Goal: Task Accomplishment & Management: Manage account settings

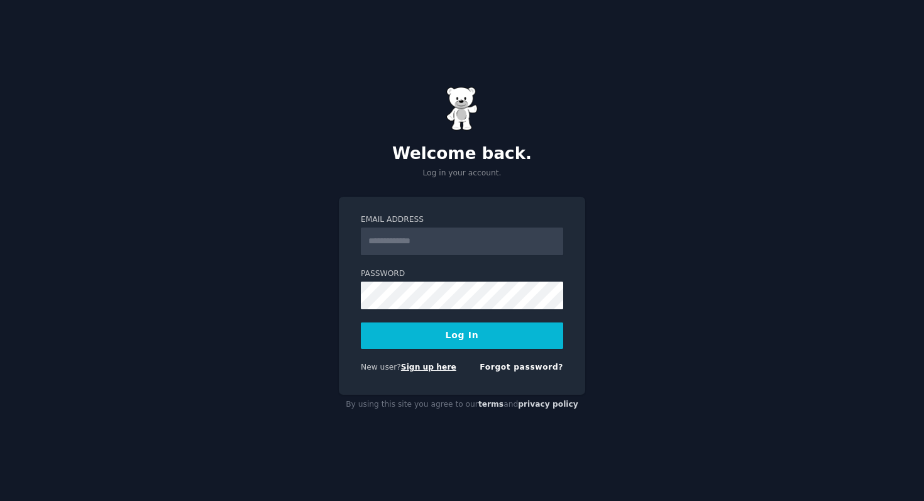
click at [436, 370] on link "Sign up here" at bounding box center [428, 367] width 55 height 9
